Goal: Task Accomplishment & Management: Manage account settings

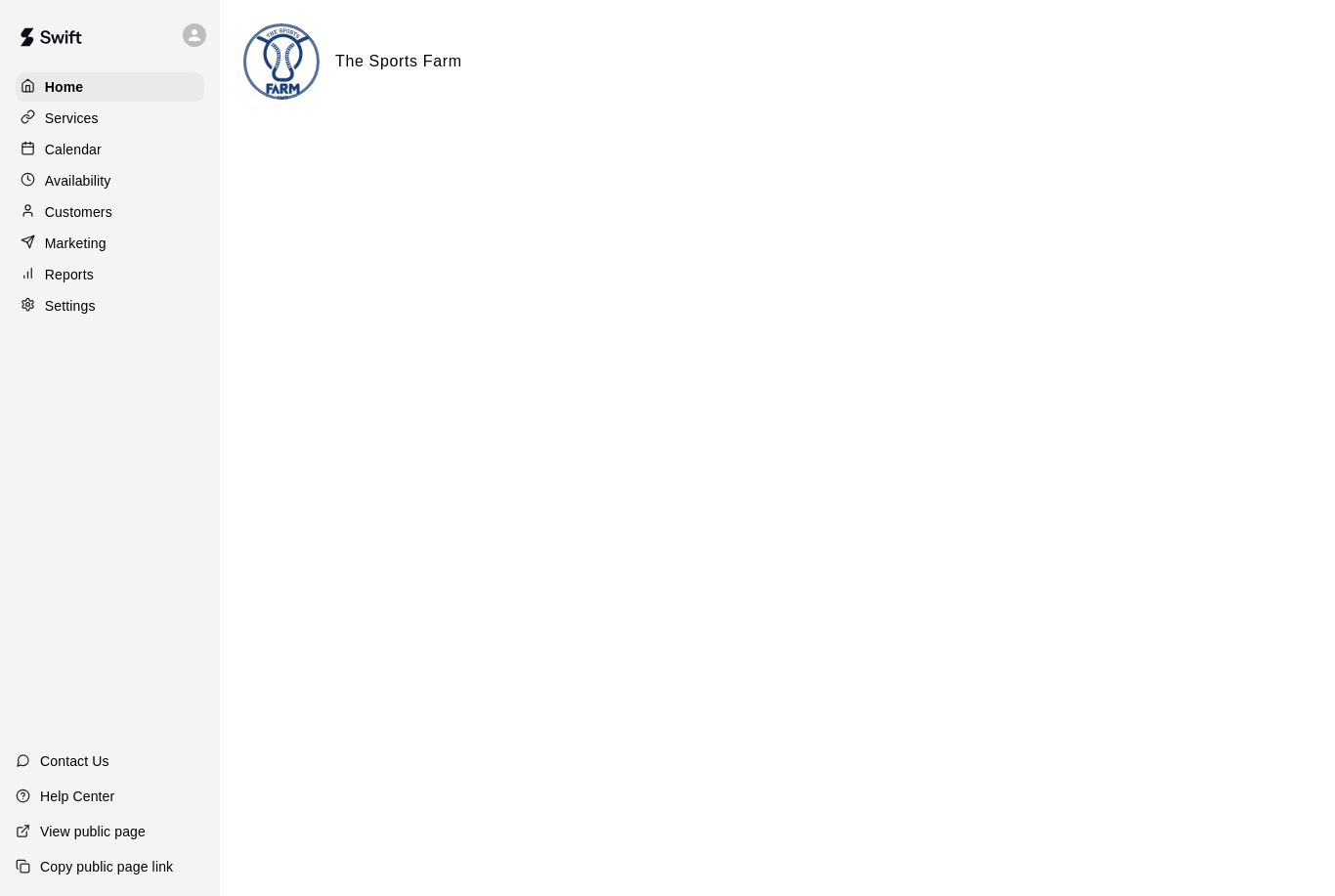
click at [63, 121] on p "Services" at bounding box center [72, 119] width 54 height 20
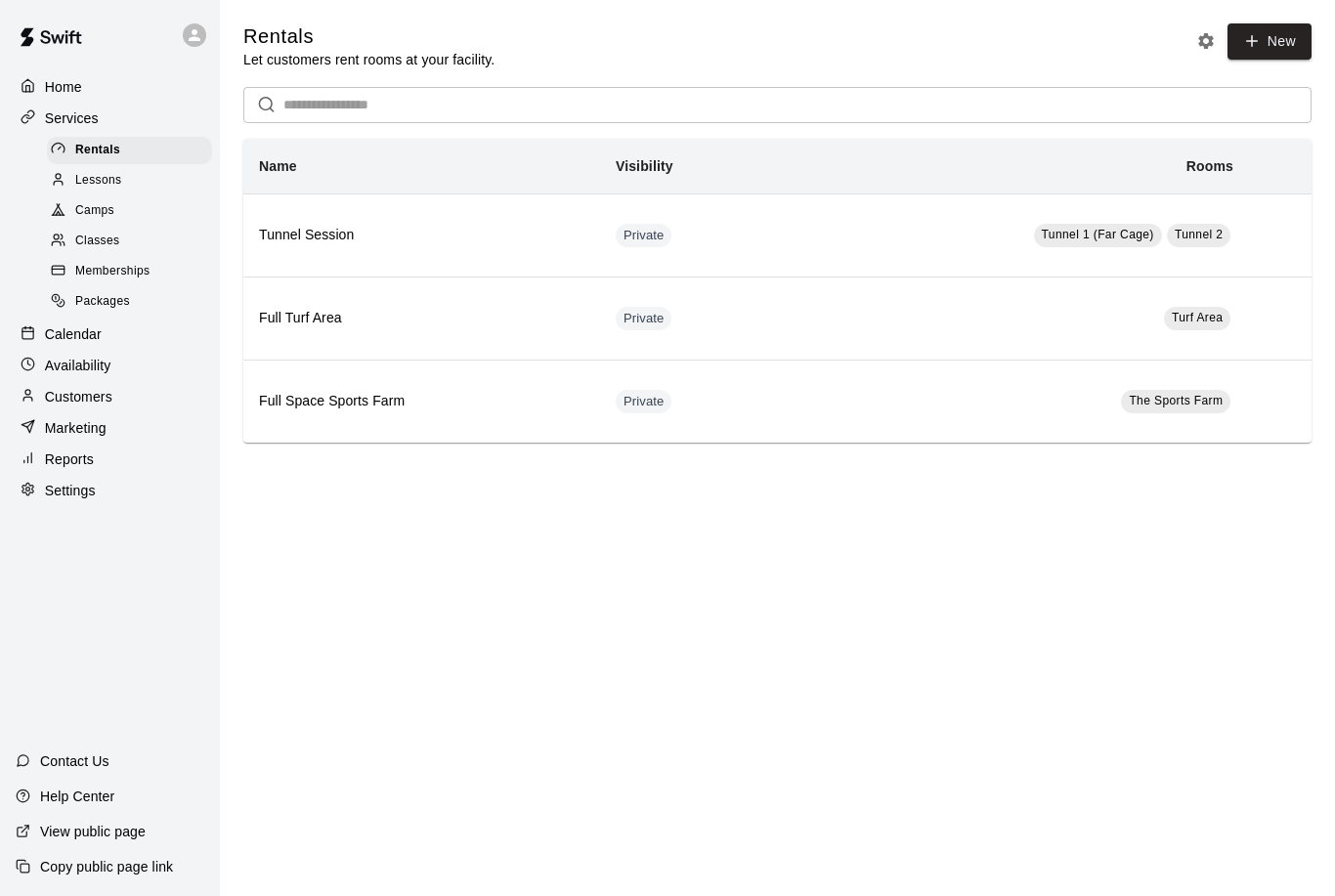
click at [93, 183] on span "Lessons" at bounding box center [98, 181] width 47 height 20
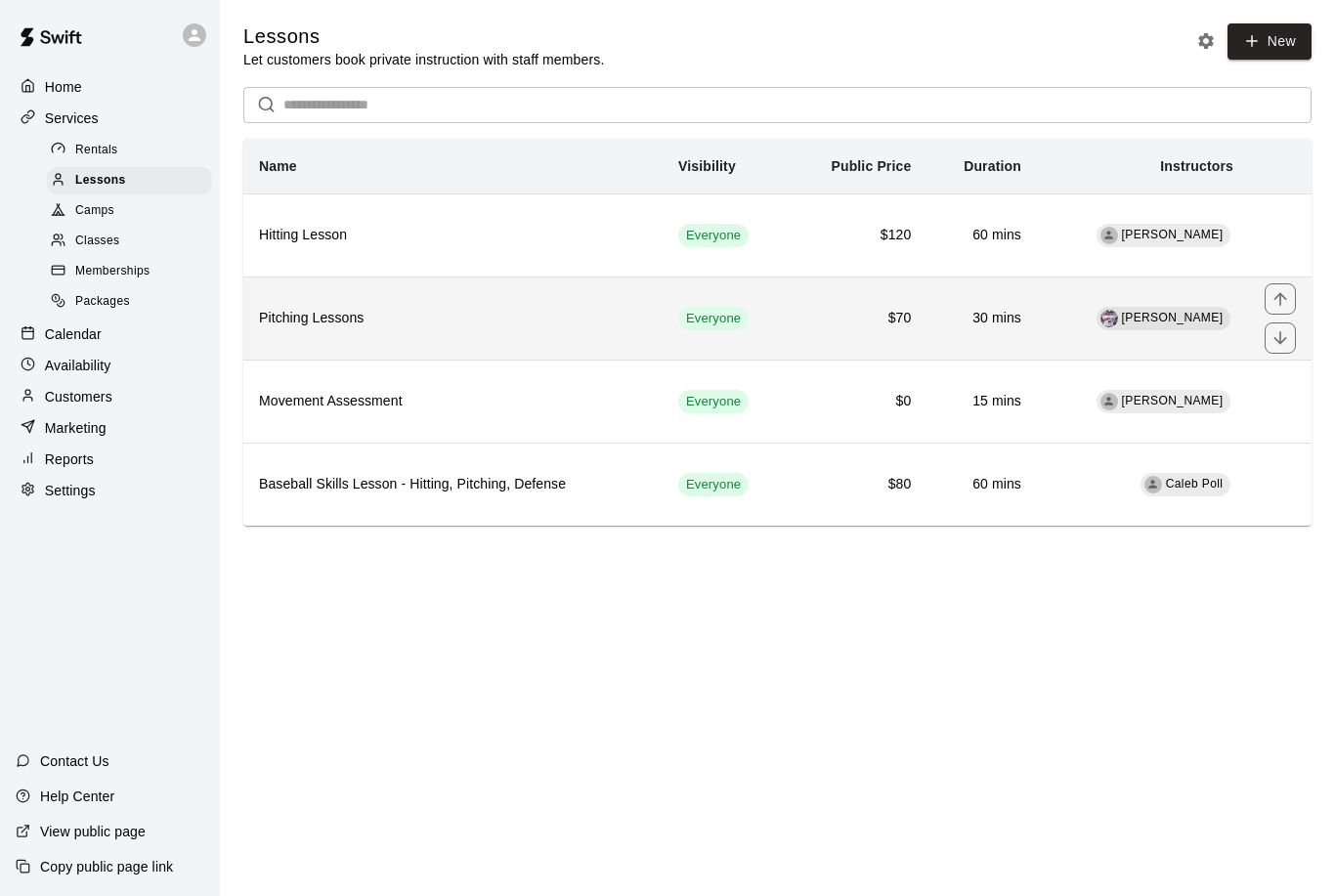
click at [472, 320] on h6 "Pitching Lessons" at bounding box center [453, 319] width 388 height 22
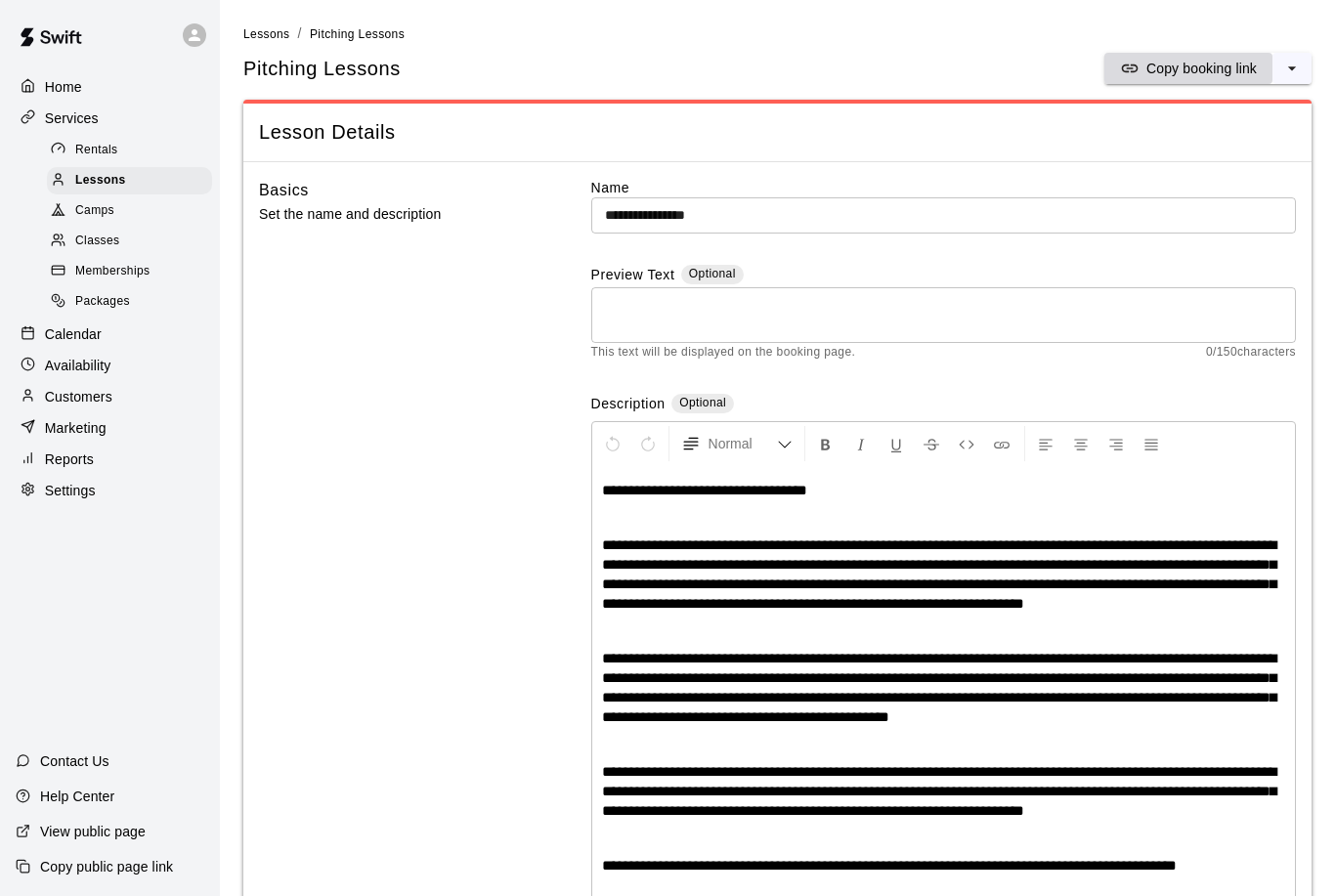
click at [1167, 82] on button "Copy booking link" at bounding box center [1188, 68] width 168 height 31
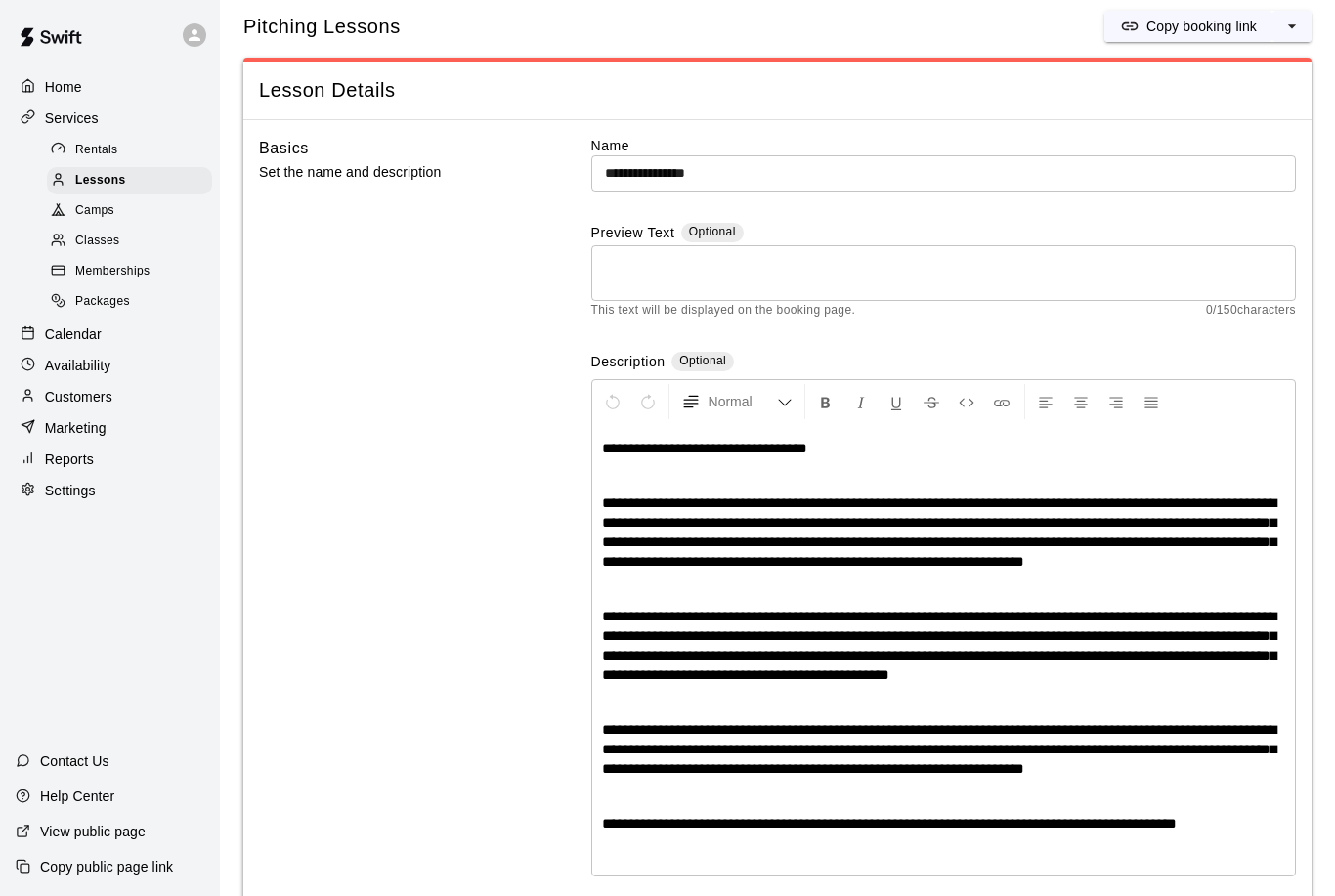
scroll to position [226, 0]
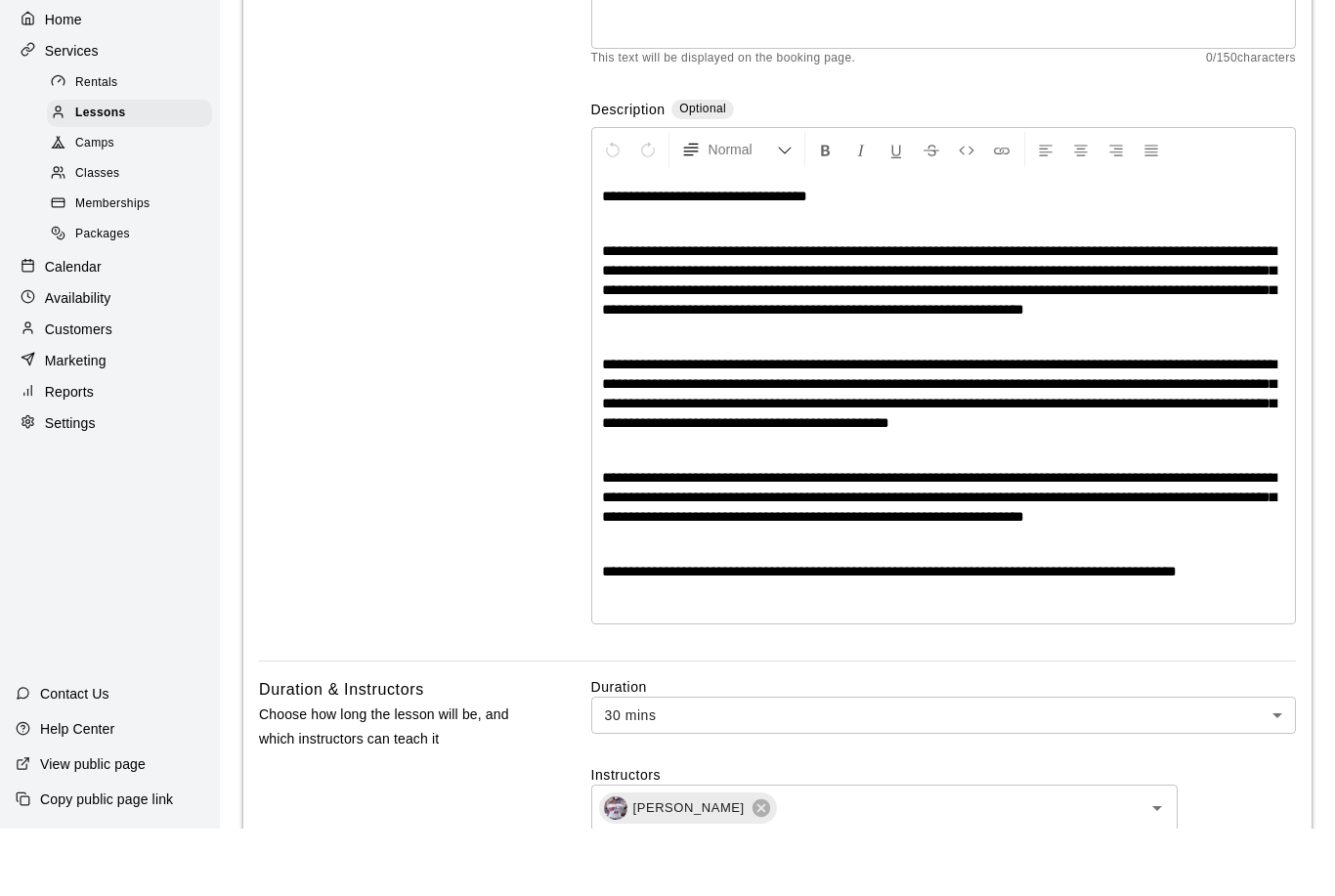
click at [73, 387] on p "Customers" at bounding box center [79, 397] width 68 height 20
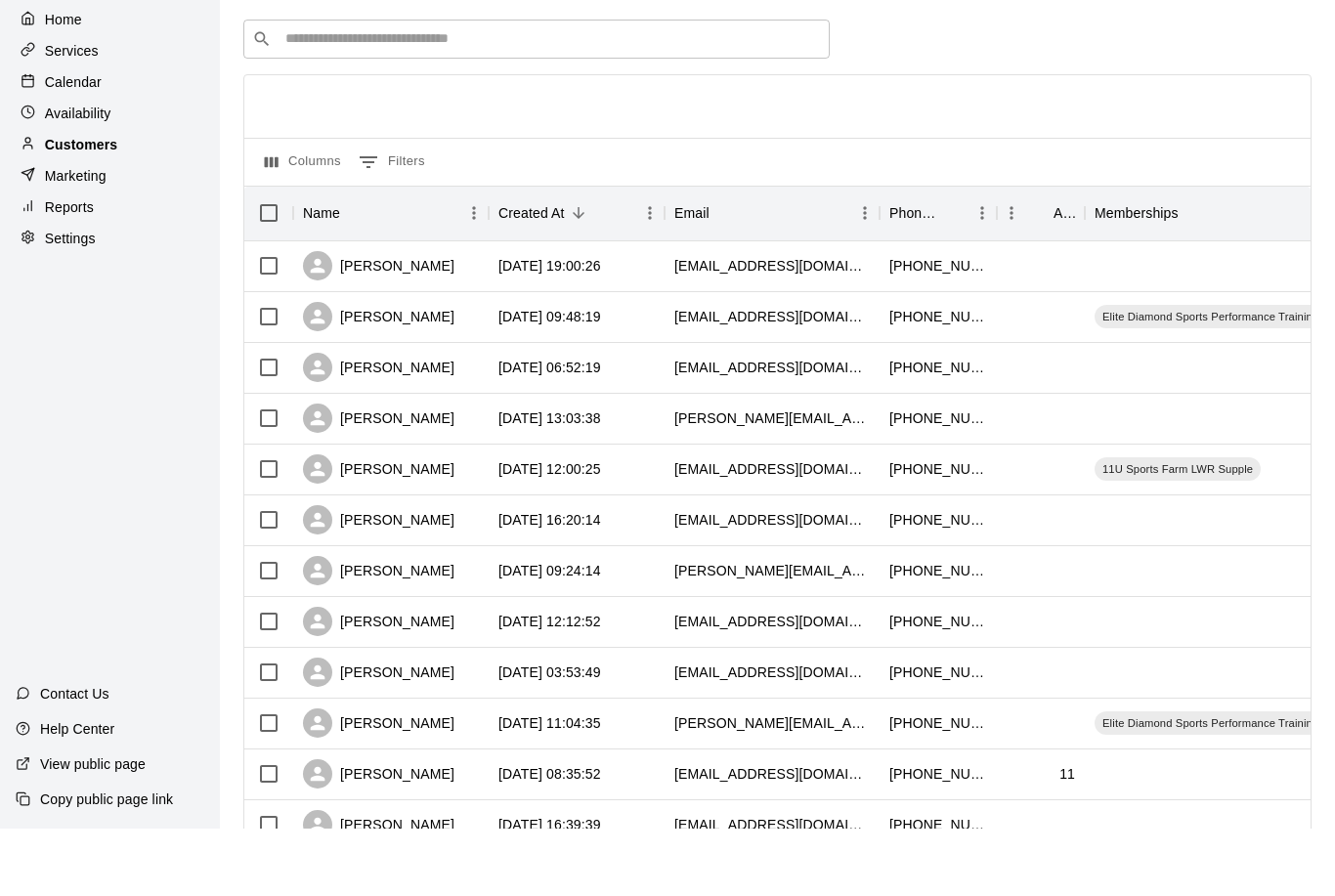
scroll to position [68, 0]
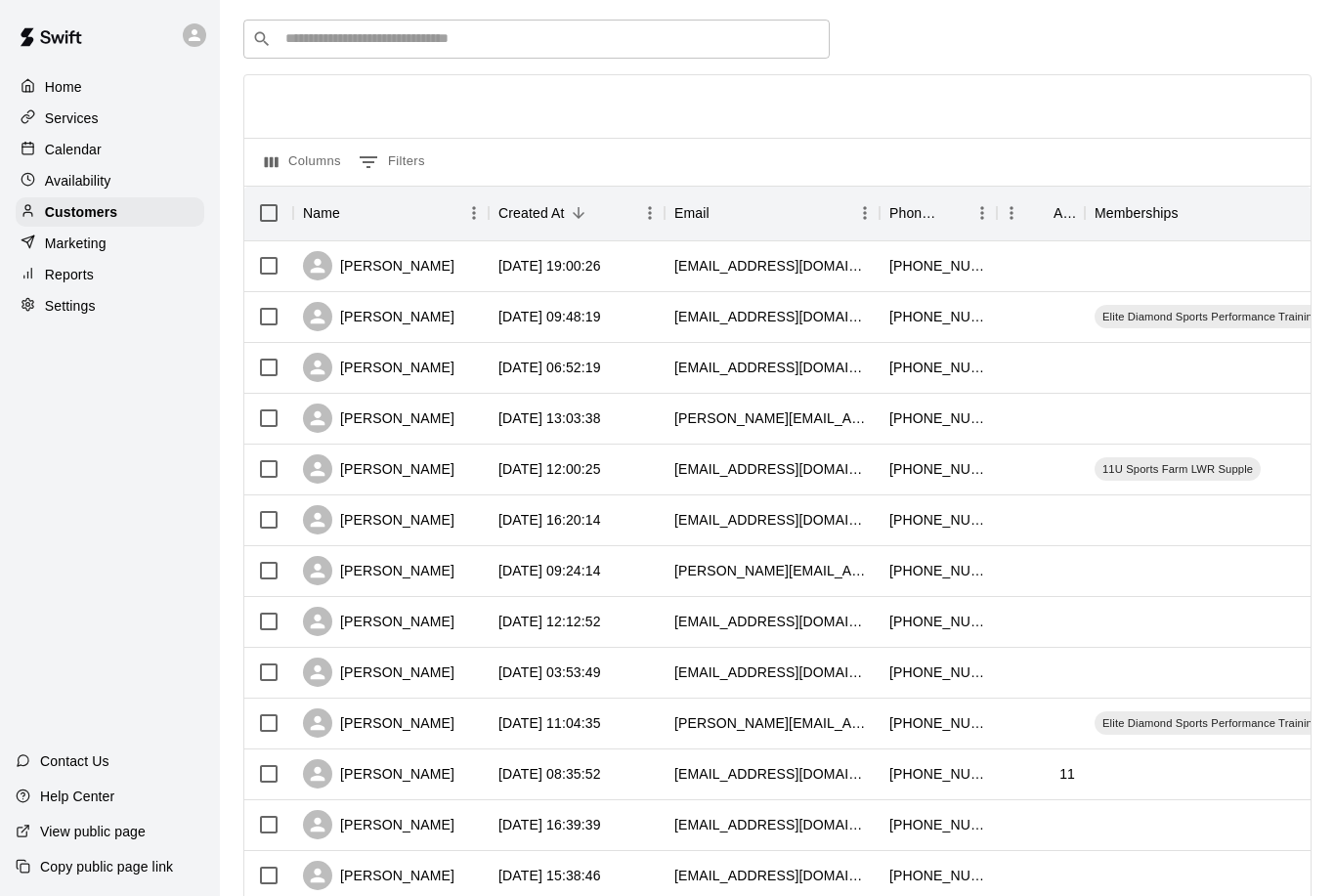
click at [378, 22] on div "​ ​" at bounding box center [536, 39] width 586 height 39
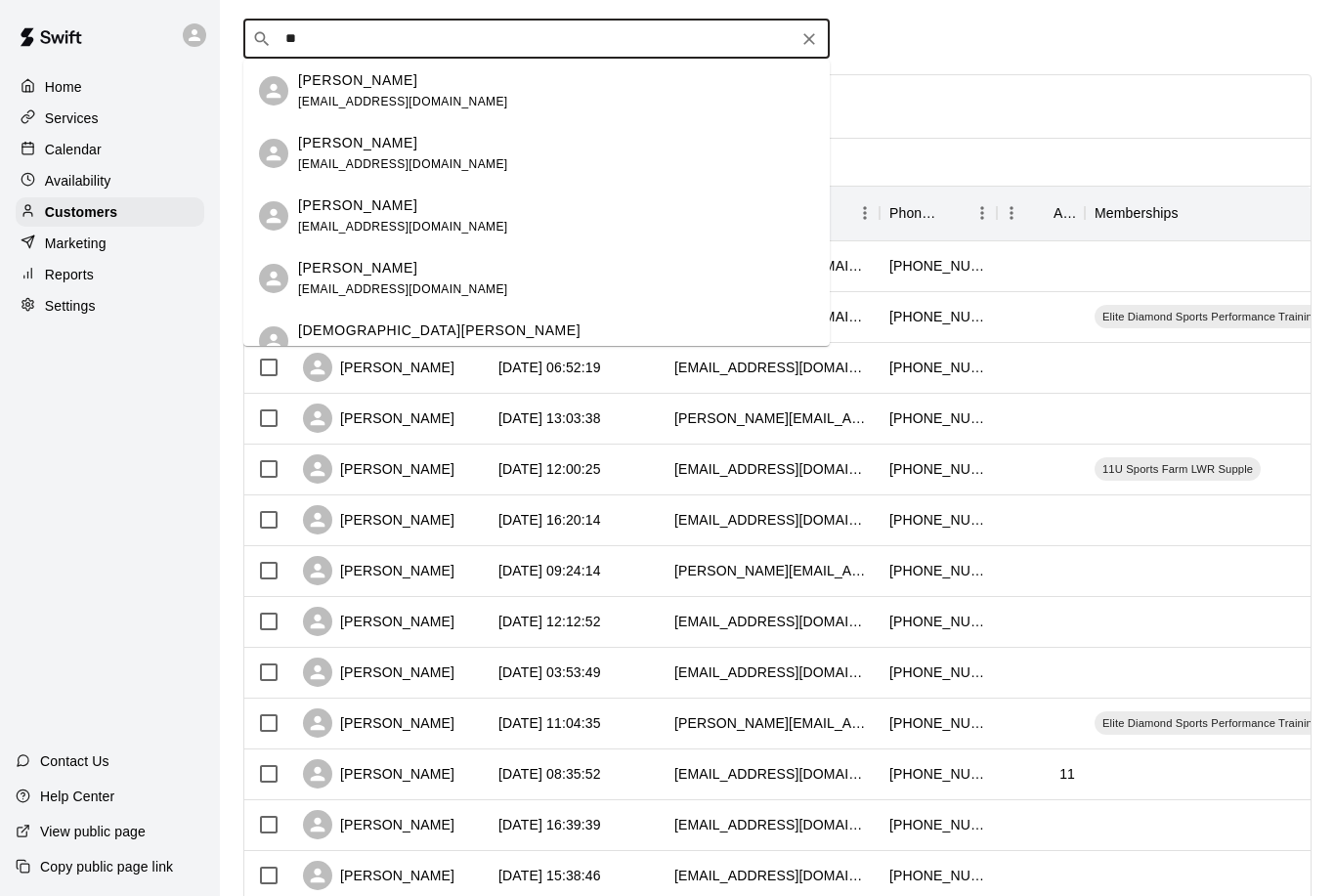
type input "*"
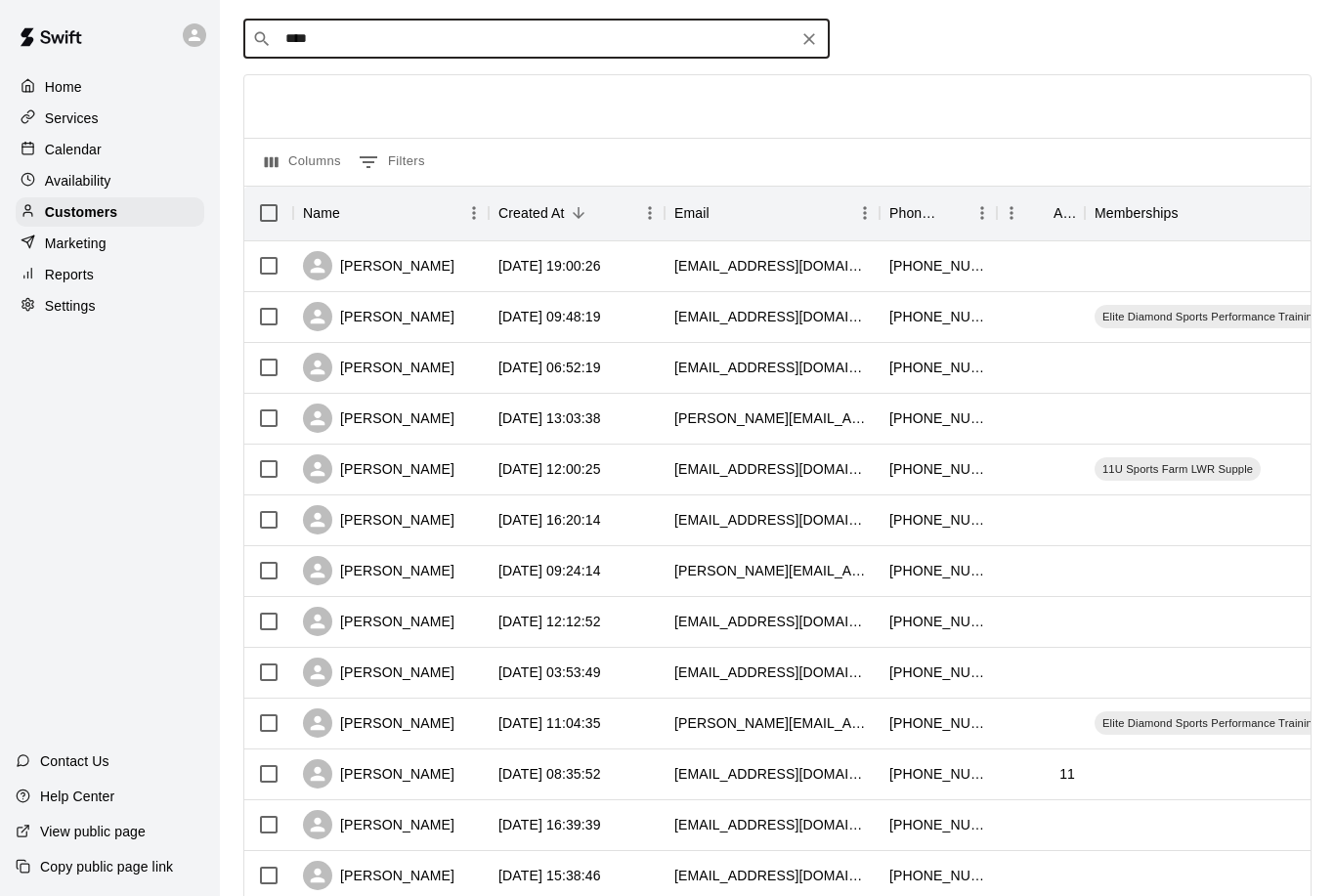
type input "*****"
click at [344, 85] on p "[PERSON_NAME]" at bounding box center [358, 81] width 120 height 21
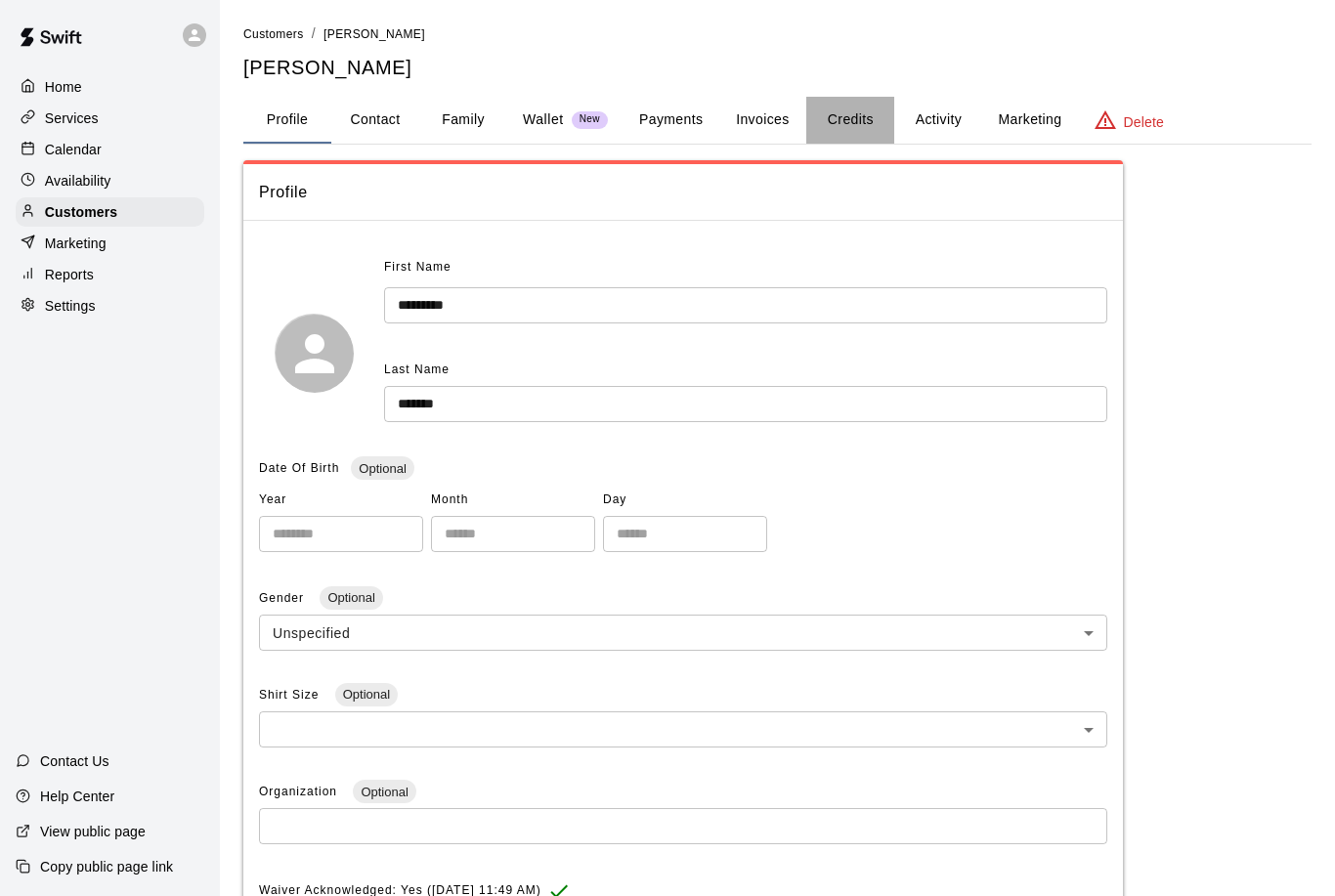
click at [853, 120] on button "Credits" at bounding box center [850, 120] width 88 height 47
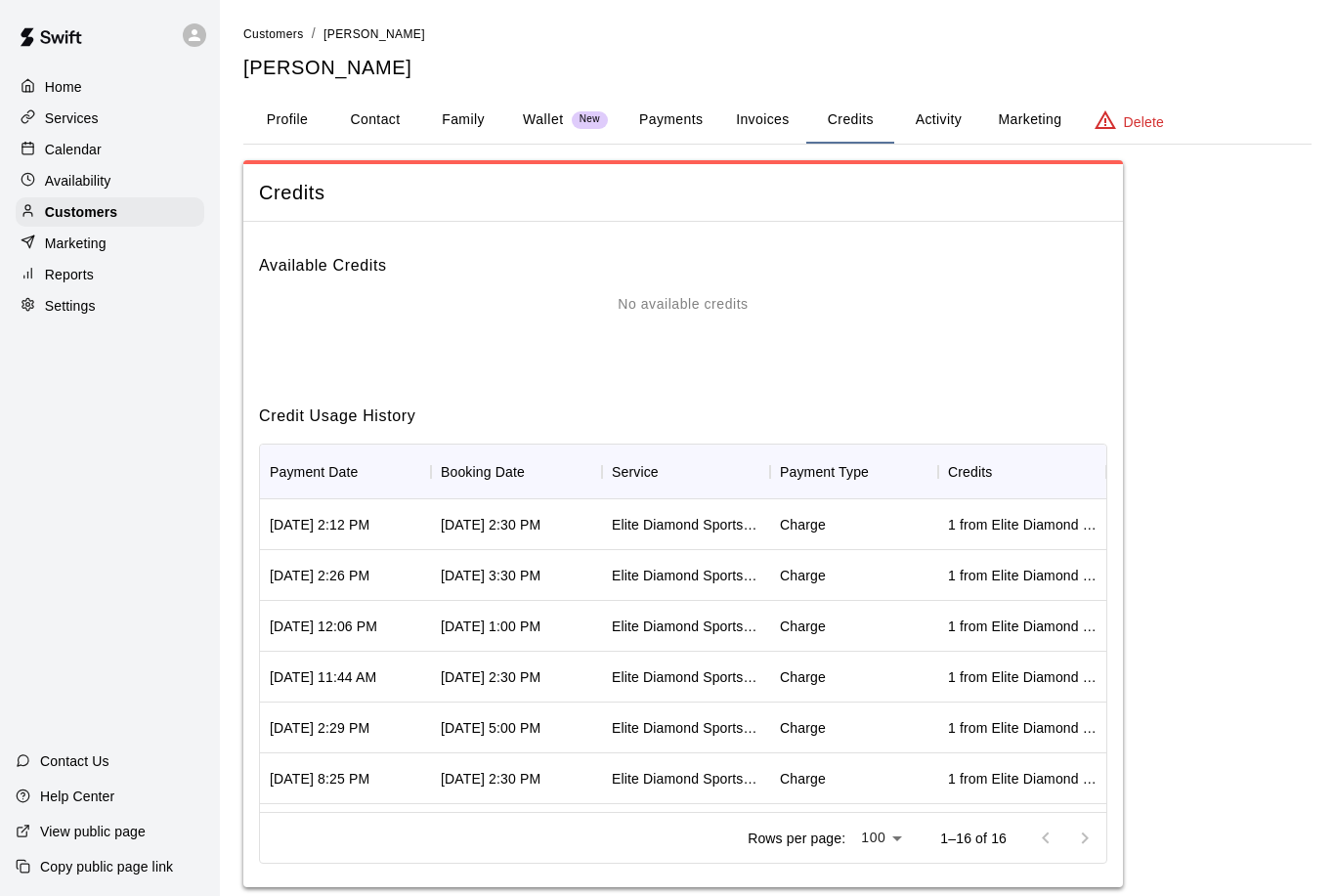
click at [763, 119] on button "Invoices" at bounding box center [763, 120] width 88 height 47
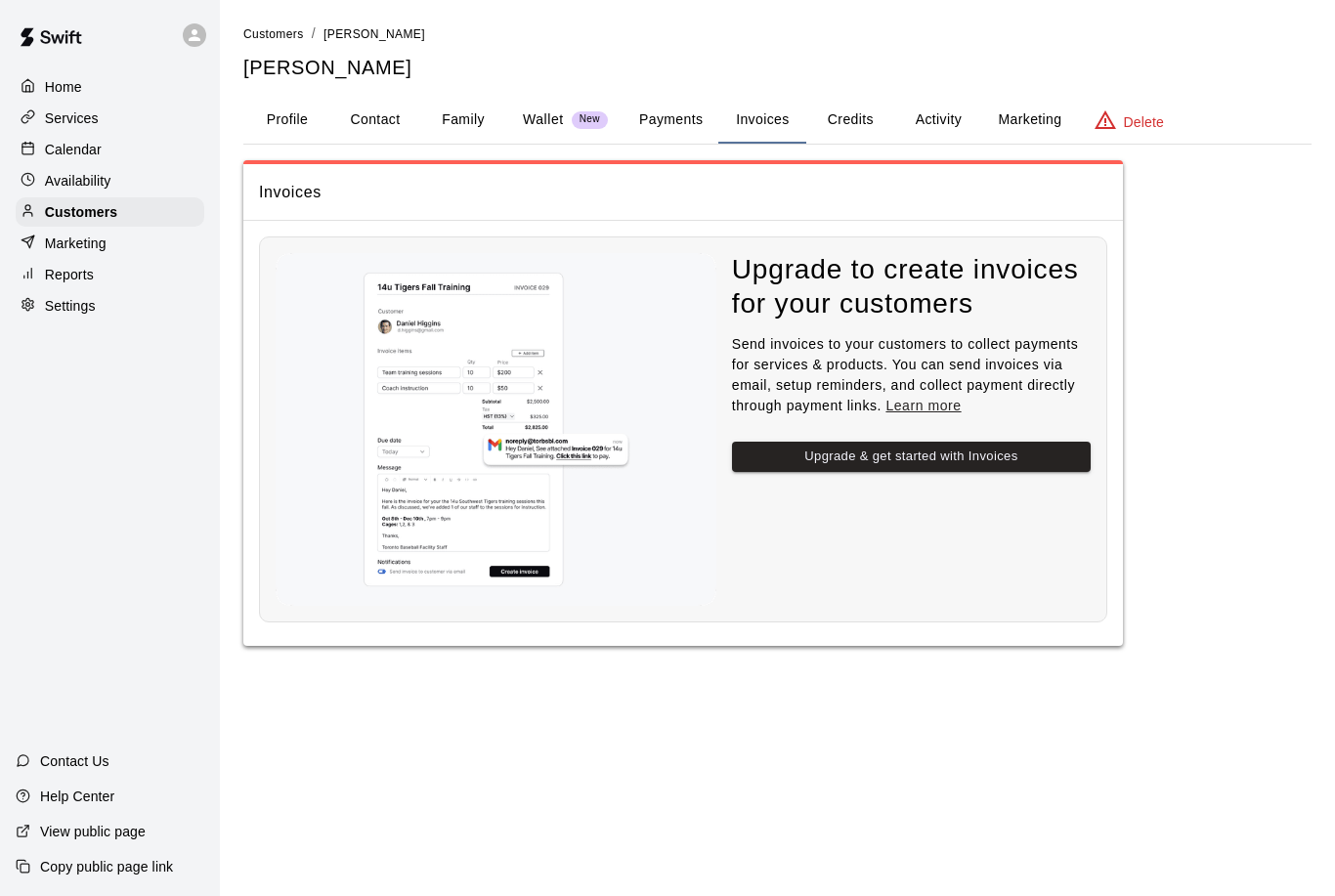
click at [452, 114] on button "Family" at bounding box center [464, 120] width 88 height 47
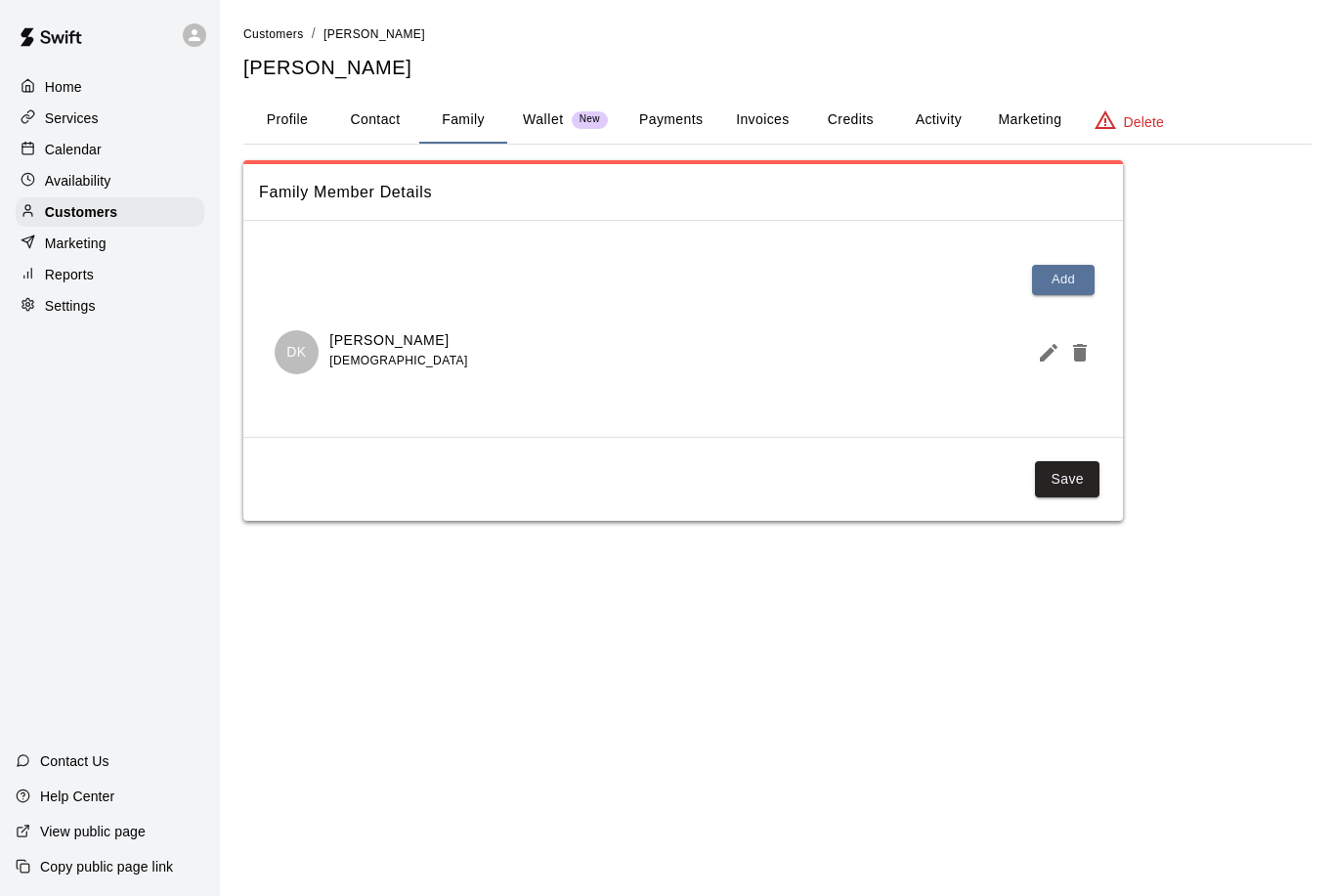
click at [281, 132] on button "Profile" at bounding box center [287, 120] width 88 height 47
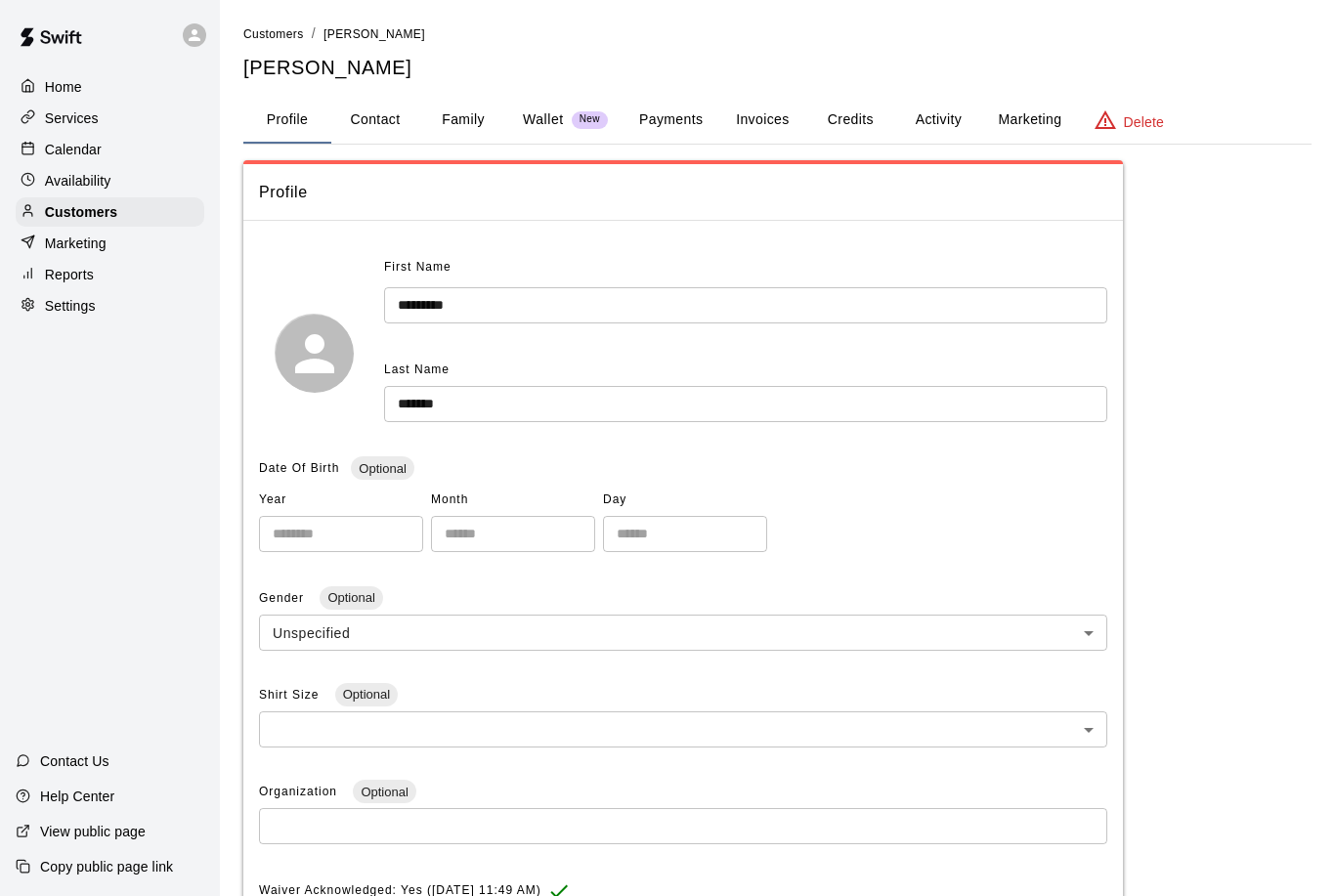
click at [661, 127] on button "Payments" at bounding box center [670, 120] width 95 height 47
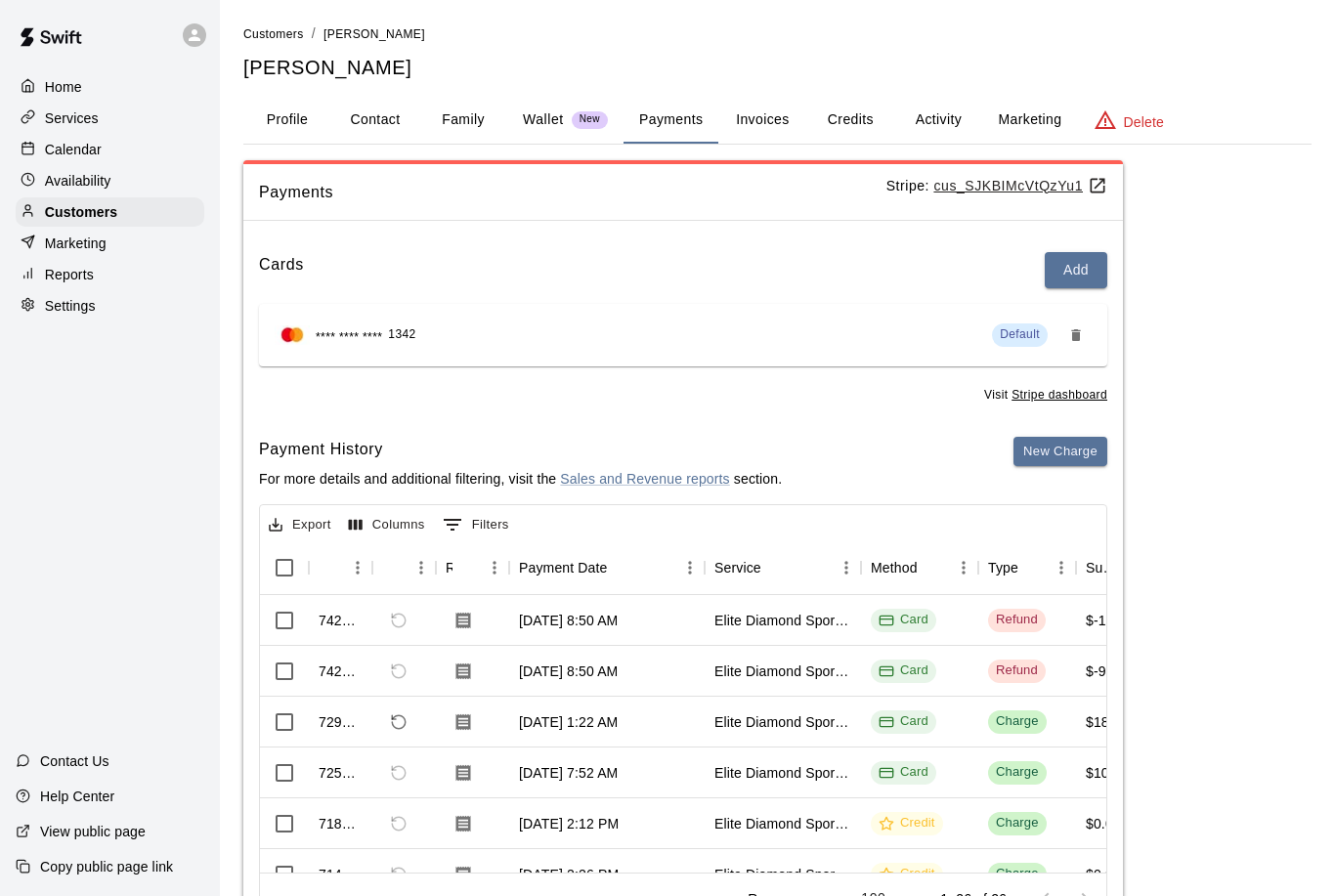
click at [935, 118] on button "Activity" at bounding box center [938, 120] width 88 height 47
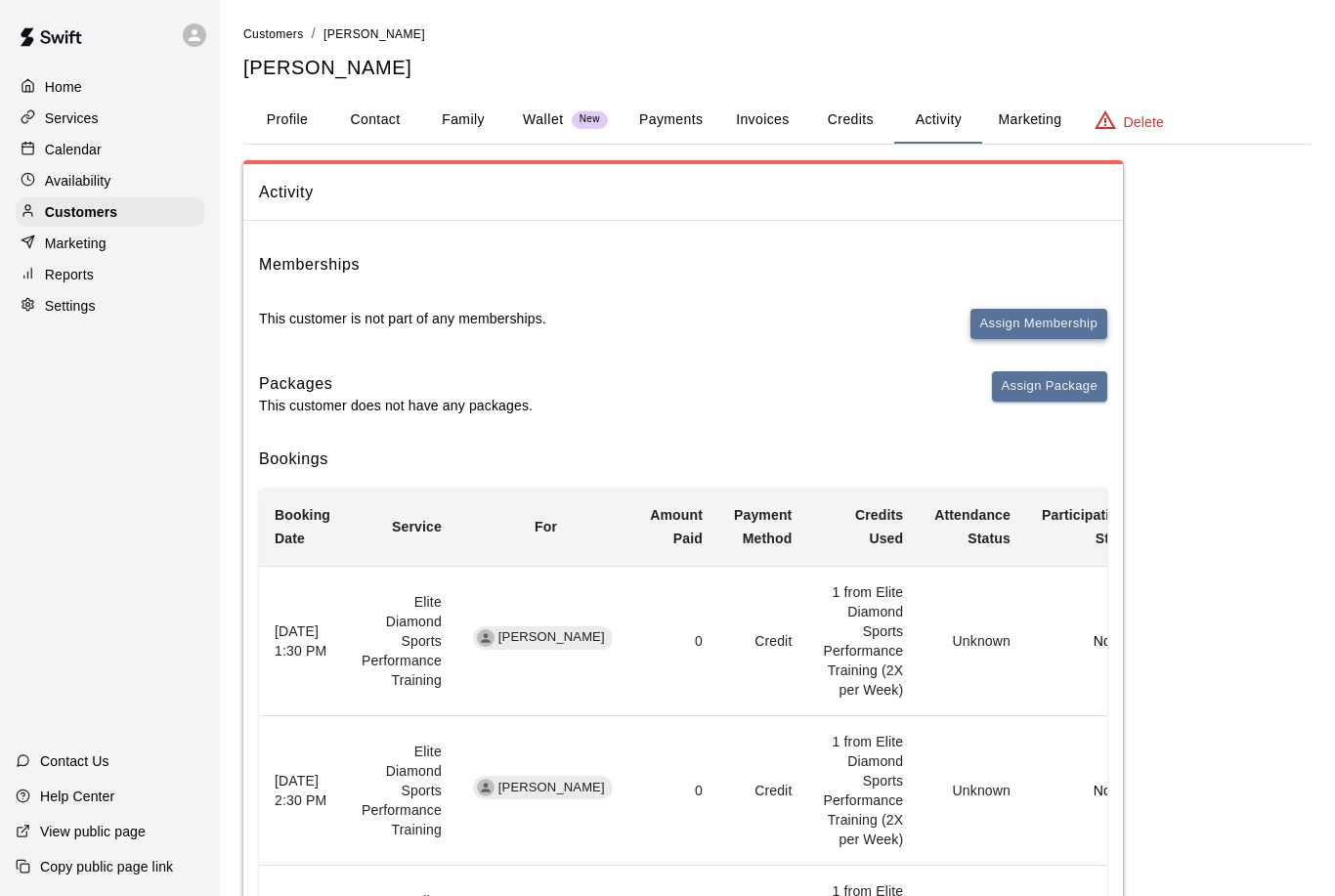
click at [1005, 310] on button "Assign Membership" at bounding box center [1038, 324] width 137 height 30
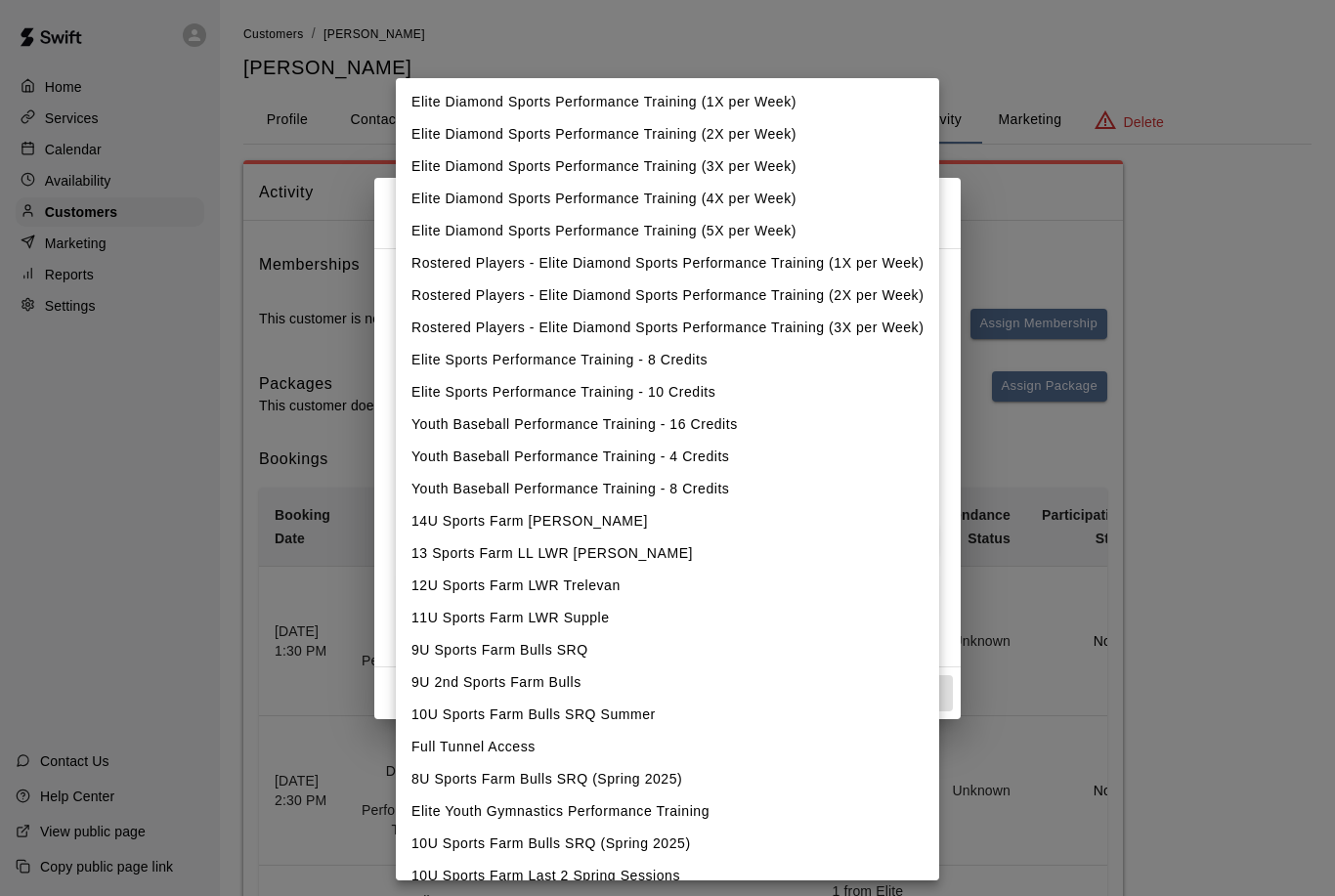
click at [482, 100] on li "Elite Diamond Sports Performance Training (1X per Week)" at bounding box center [667, 102] width 543 height 32
type input "**********"
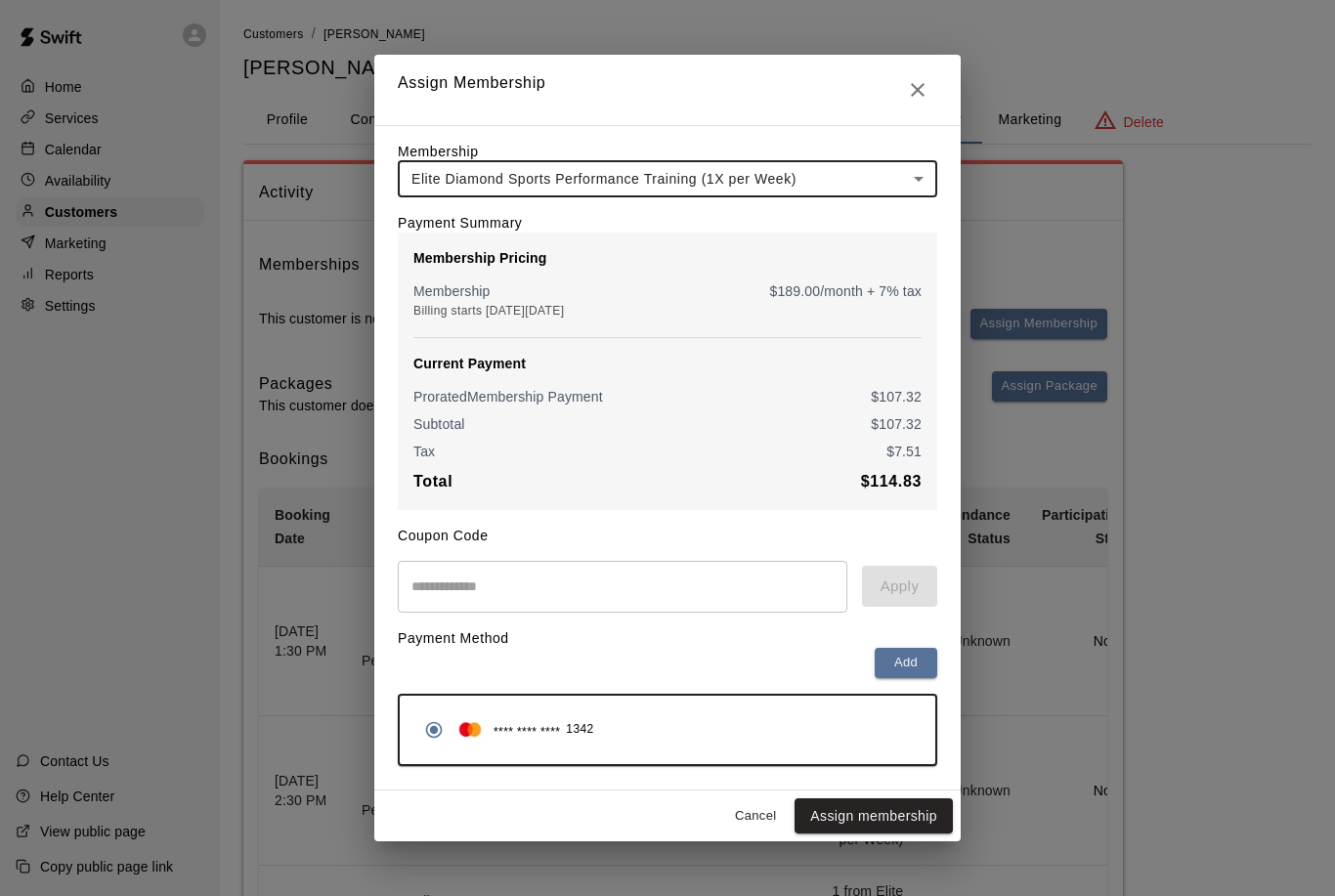
click at [925, 89] on icon "Close" at bounding box center [918, 90] width 24 height 24
